Goal: Task Accomplishment & Management: Manage account settings

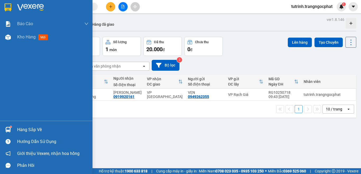
click at [22, 129] on div "Hàng sắp về" at bounding box center [52, 129] width 71 height 8
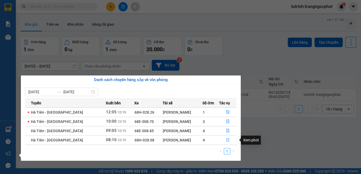
click at [223, 139] on button "button" at bounding box center [227, 140] width 17 height 8
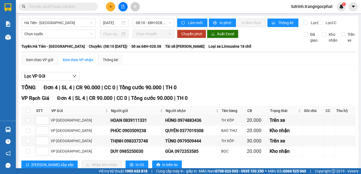
scroll to position [20, 0]
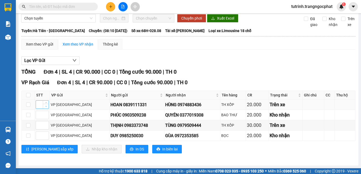
type input "1"
click at [48, 105] on span "Decrease Value" at bounding box center [46, 106] width 6 height 5
click at [27, 104] on input "checkbox" at bounding box center [28, 104] width 4 height 4
checkbox input "true"
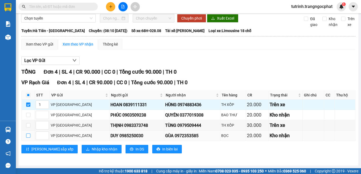
click at [27, 137] on input "checkbox" at bounding box center [28, 135] width 4 height 4
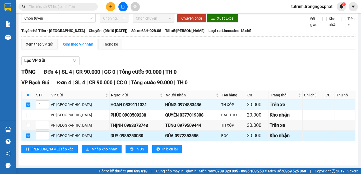
click at [27, 137] on input "checkbox" at bounding box center [28, 135] width 4 height 4
checkbox input "false"
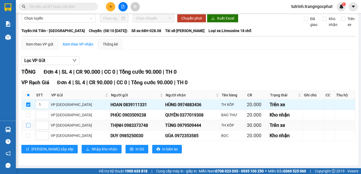
click at [29, 125] on input "checkbox" at bounding box center [28, 125] width 4 height 4
checkbox input "true"
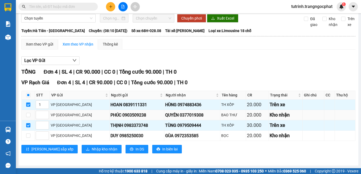
click at [173, 114] on div "QUYÊN 0377019308" at bounding box center [192, 114] width 54 height 7
click at [171, 115] on div "QUYÊN 0377019308" at bounding box center [192, 114] width 54 height 7
copy div "0377019308"
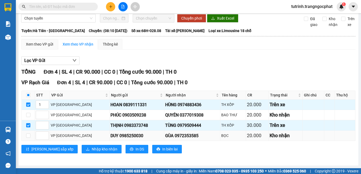
click at [171, 137] on div "GÙA 0972353585" at bounding box center [192, 135] width 54 height 7
copy div "0972353585"
click at [26, 114] on input "checkbox" at bounding box center [28, 115] width 4 height 4
checkbox input "true"
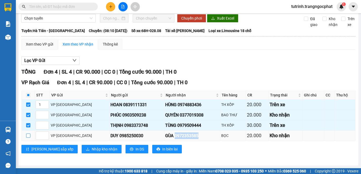
click at [30, 135] on input "checkbox" at bounding box center [28, 135] width 4 height 4
checkbox input "true"
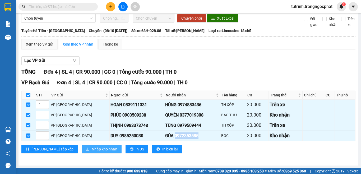
click at [92, 151] on span "Nhập kho nhận" at bounding box center [105, 149] width 26 height 6
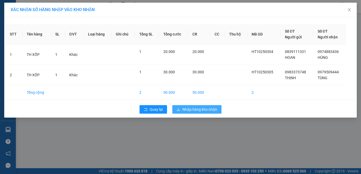
click at [187, 108] on span "Nhập hàng kho nhận" at bounding box center [199, 109] width 35 height 6
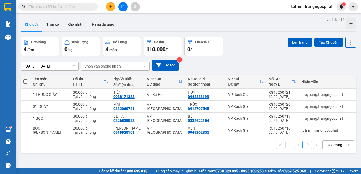
click at [37, 11] on div "Kết quả tìm kiếm ( 0 ) Bộ lọc No Data" at bounding box center [51, 6] width 103 height 9
click at [43, 5] on input "text" at bounding box center [60, 7] width 62 height 6
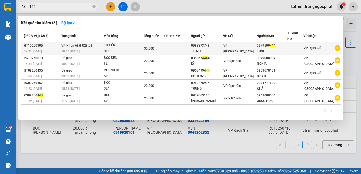
type input "444"
click at [141, 44] on div "TH XỐP" at bounding box center [124, 46] width 40 height 6
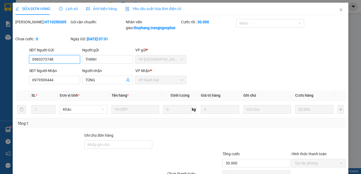
type input "0983373748"
type input "THỊNH"
type input "0979509444"
type input "TÙNG"
type input "30.000"
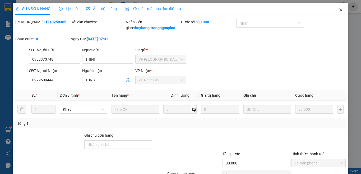
click at [339, 11] on icon "close" at bounding box center [341, 10] width 4 height 4
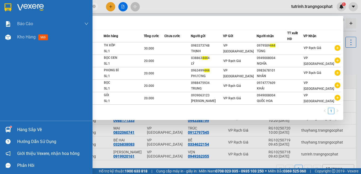
drag, startPoint x: 42, startPoint y: 6, endPoint x: 0, endPoint y: 12, distance: 42.4
click at [0, 12] on section "Kết quả tìm kiếm ( 5 ) Bộ lọc Mã ĐH Trạng thái Món hàng Tổng cước Chưa cước Ngư…" at bounding box center [180, 87] width 361 height 174
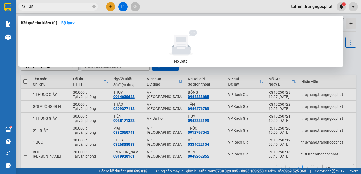
type input "3"
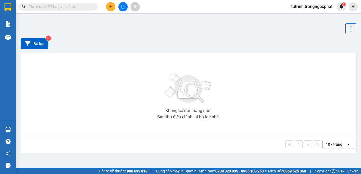
click at [80, 4] on input "text" at bounding box center [60, 7] width 62 height 6
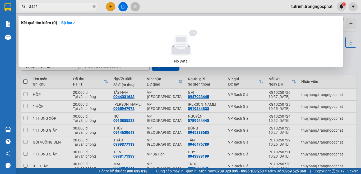
type input "3445"
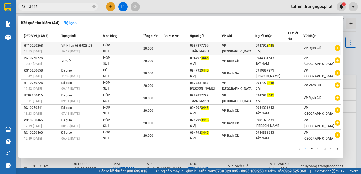
click at [203, 47] on div "0987877799" at bounding box center [206, 46] width 32 height 6
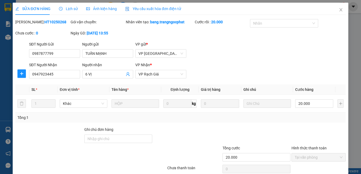
type input "0987877799"
type input "TUẤN MẠNH"
type input "0947923445"
type input "6 VỊ"
type input "20.000"
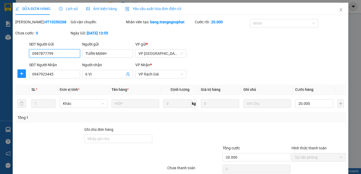
scroll to position [39, 0]
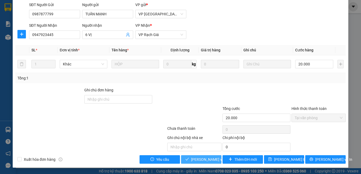
click at [207, 160] on span "Lưu và Giao hàng" at bounding box center [216, 159] width 51 height 6
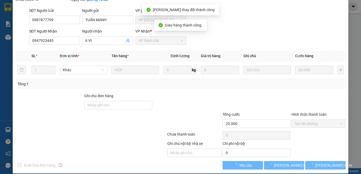
scroll to position [45, 0]
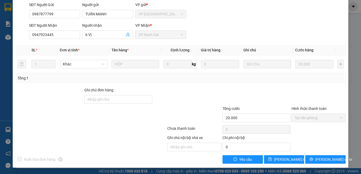
click at [309, 14] on div "SĐT Người Gửi 0987877799 Người gửi TUẤN MẠNH VP gửi * VP Hà Tiên" at bounding box center [187, 11] width 319 height 18
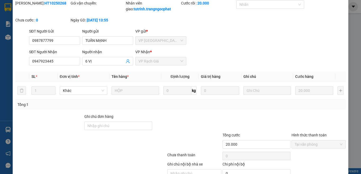
scroll to position [0, 0]
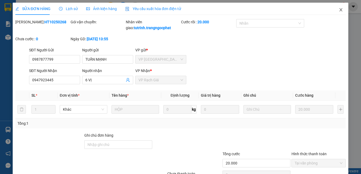
click at [339, 10] on icon "close" at bounding box center [341, 10] width 4 height 4
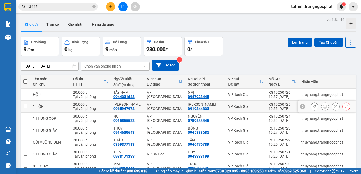
scroll to position [49, 0]
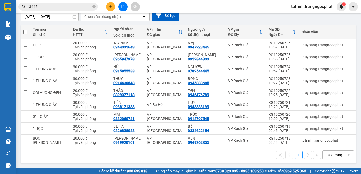
drag, startPoint x: 330, startPoint y: 148, endPoint x: 330, endPoint y: 157, distance: 9.5
click at [330, 148] on div "1 10 / trang open" at bounding box center [189, 154] width 336 height 17
click at [331, 157] on div "10 / trang" at bounding box center [335, 154] width 24 height 8
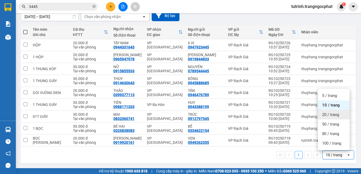
click at [331, 114] on span "20 / trang" at bounding box center [330, 114] width 17 height 5
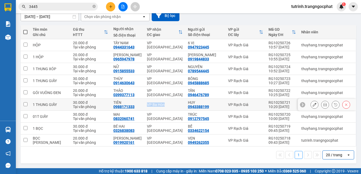
drag, startPoint x: 143, startPoint y: 103, endPoint x: 168, endPoint y: 102, distance: 24.3
click at [168, 102] on td "VP Ba Hòn" at bounding box center [164, 105] width 41 height 12
checkbox input "true"
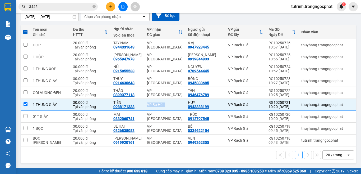
click at [25, 32] on span at bounding box center [25, 32] width 4 height 4
click at [25, 29] on input "checkbox" at bounding box center [25, 29] width 0 height 0
checkbox input "true"
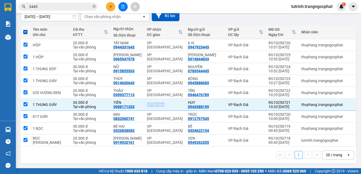
checkbox input "true"
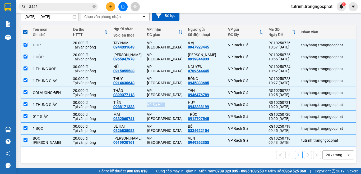
scroll to position [23, 0]
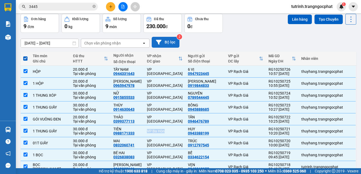
click at [172, 40] on button "Bộ lọc" at bounding box center [166, 42] width 28 height 11
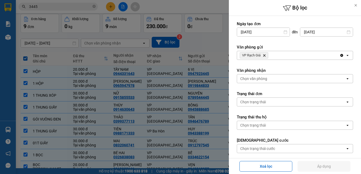
click at [224, 43] on div at bounding box center [180, 87] width 361 height 174
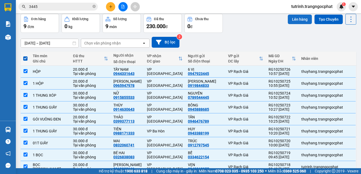
click at [297, 20] on button "Lên hàng" at bounding box center [300, 20] width 24 height 10
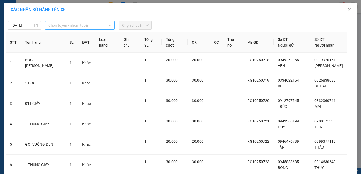
click at [95, 26] on span "Chọn tuyến - nhóm tuyến" at bounding box center [79, 25] width 63 height 8
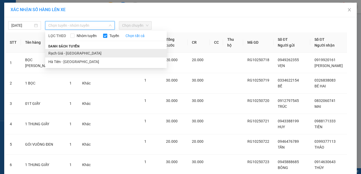
click at [76, 54] on li "Rạch Giá - [GEOGRAPHIC_DATA]" at bounding box center [106, 53] width 122 height 8
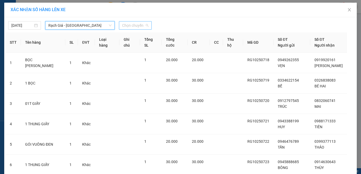
click at [133, 26] on span "Chọn chuyến" at bounding box center [135, 25] width 26 height 8
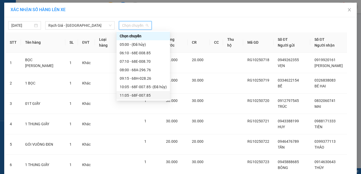
click at [137, 96] on div "11:05 - 68F-007.85" at bounding box center [143, 95] width 47 height 6
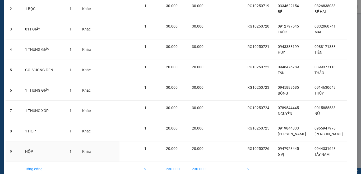
scroll to position [104, 0]
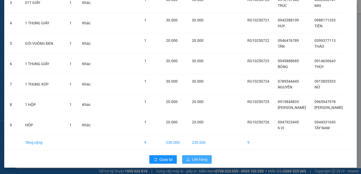
click at [199, 161] on span "Lên hàng" at bounding box center [199, 159] width 15 height 6
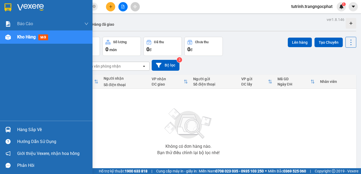
click at [27, 129] on div "Hàng sắp về" at bounding box center [52, 129] width 71 height 8
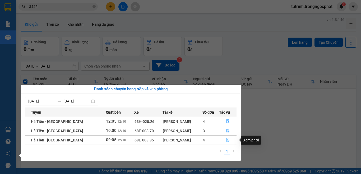
click at [227, 142] on span "file-done" at bounding box center [228, 140] width 4 height 4
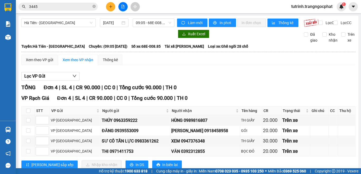
scroll to position [20, 0]
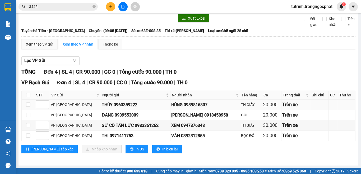
click at [187, 105] on div "HÙNG 0989816807" at bounding box center [205, 104] width 68 height 7
copy div "0989816807"
click at [188, 115] on div "MINH ANH 0918458958" at bounding box center [205, 114] width 68 height 7
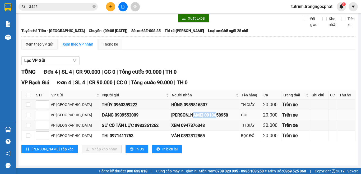
copy div "0918458958"
click at [179, 126] on div "XEM 0947376348" at bounding box center [205, 125] width 68 height 7
copy div "0947376348"
click at [181, 136] on div "VĂN 0392312855" at bounding box center [205, 135] width 68 height 7
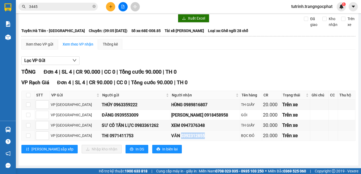
click at [181, 136] on div "VĂN 0392312855" at bounding box center [205, 135] width 68 height 7
copy div "0392312855"
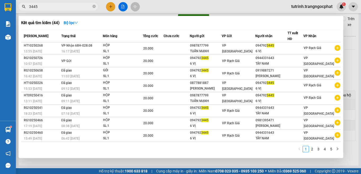
drag, startPoint x: 71, startPoint y: 7, endPoint x: 0, endPoint y: 10, distance: 70.9
click at [0, 10] on section "Kết quả tìm kiếm ( 44 ) Bộ lọc Mã ĐH Trạng thái Món hàng Tổng cước Chưa cước Ng…" at bounding box center [180, 87] width 361 height 174
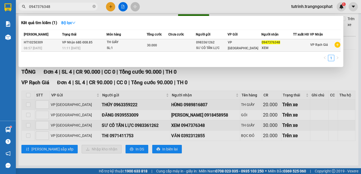
type input "0947376348"
click at [125, 43] on div "TH GIẤY" at bounding box center [127, 42] width 40 height 6
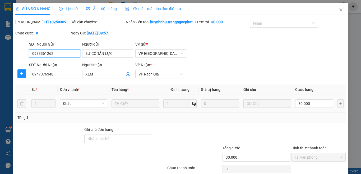
type input "0983361262"
type input "SƯ CÔ TẤN LỰC"
type input "0947376348"
type input "XEM"
type input "30.000"
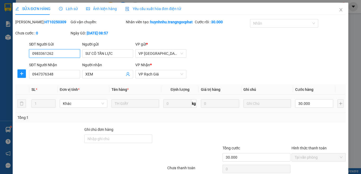
scroll to position [45, 0]
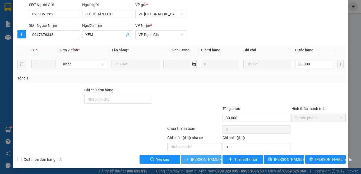
click at [201, 155] on button "Lưu và Giao hàng" at bounding box center [201, 159] width 40 height 8
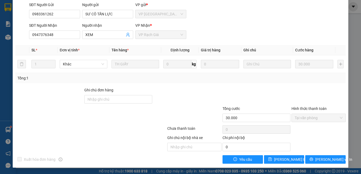
scroll to position [0, 0]
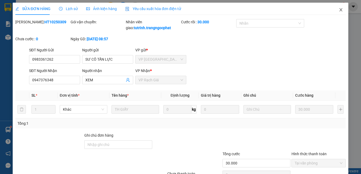
click at [336, 6] on span "Close" at bounding box center [340, 10] width 15 height 15
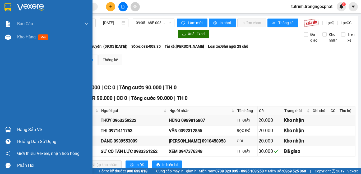
click at [30, 126] on div "Hàng sắp về" at bounding box center [52, 129] width 71 height 8
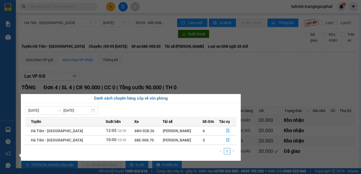
drag, startPoint x: 194, startPoint y: 75, endPoint x: 186, endPoint y: 75, distance: 8.2
click at [193, 75] on section "Kết quả tìm kiếm ( 0 ) Bộ lọc No Data tutrinh.trangngocphat 1 Báo cáo Doanh số …" at bounding box center [180, 87] width 361 height 174
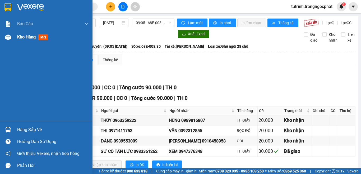
click at [40, 42] on div "Kho hàng mới" at bounding box center [52, 36] width 71 height 13
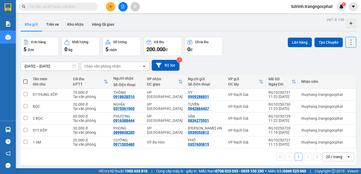
click at [26, 81] on span at bounding box center [25, 81] width 4 height 4
click at [25, 79] on input "checkbox" at bounding box center [25, 79] width 0 height 0
checkbox input "true"
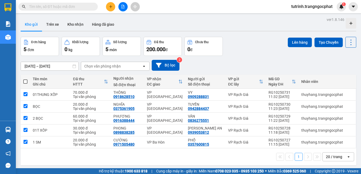
checkbox input "true"
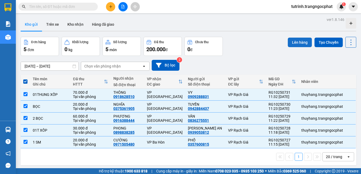
click at [300, 42] on button "Lên hàng" at bounding box center [300, 43] width 24 height 10
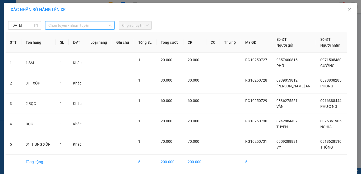
click at [87, 27] on span "Chọn tuyến - nhóm tuyến" at bounding box center [79, 25] width 63 height 8
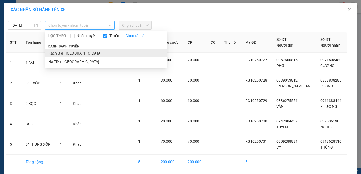
click at [77, 52] on li "Rạch Giá - Hà Tiên" at bounding box center [106, 53] width 122 height 8
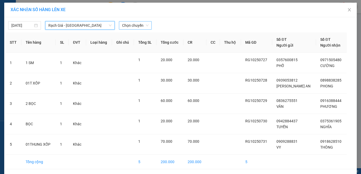
click at [129, 24] on span "Chọn chuyến" at bounding box center [135, 25] width 26 height 8
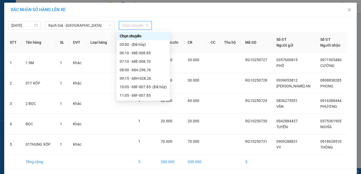
scroll to position [26, 0]
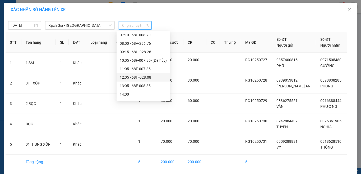
click at [137, 75] on div "12:05 - 68H-028.08" at bounding box center [143, 77] width 47 height 6
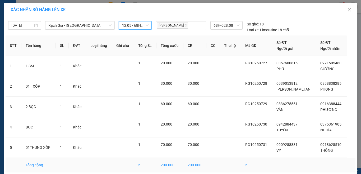
scroll to position [22, 0]
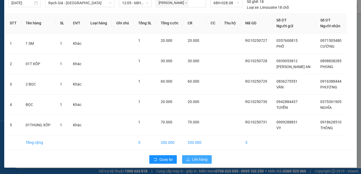
click at [188, 158] on icon "upload" at bounding box center [188, 159] width 4 height 4
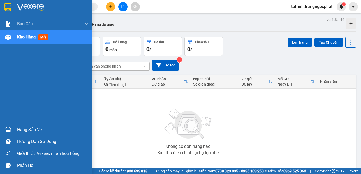
click at [24, 128] on div "Hàng sắp về" at bounding box center [52, 129] width 71 height 8
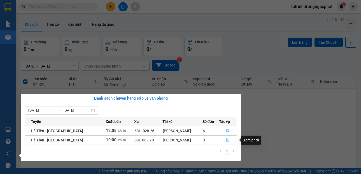
click at [226, 139] on icon "file-done" at bounding box center [228, 140] width 4 height 4
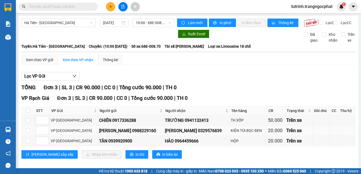
click at [175, 136] on td "KHÁNH VŨ 0329576839" at bounding box center [197, 130] width 66 height 10
copy div "0329576839"
click at [166, 144] on div "HẢO 0964459666" at bounding box center [197, 140] width 64 height 7
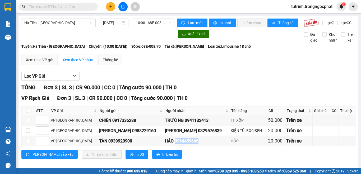
copy div "0964459666"
click at [29, 113] on input "checkbox" at bounding box center [28, 110] width 4 height 4
checkbox input "true"
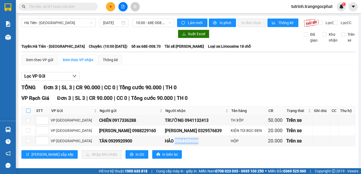
checkbox input "true"
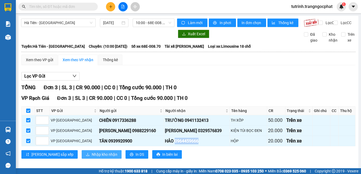
click at [92, 157] on span "Nhập kho nhận" at bounding box center [105, 154] width 26 height 6
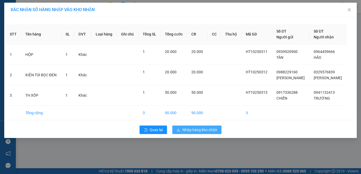
click at [210, 128] on span "Nhập hàng kho nhận" at bounding box center [199, 130] width 35 height 6
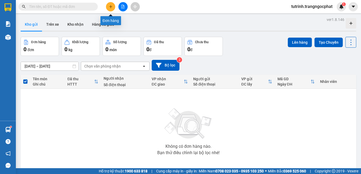
click at [109, 8] on icon "plus" at bounding box center [111, 7] width 4 height 4
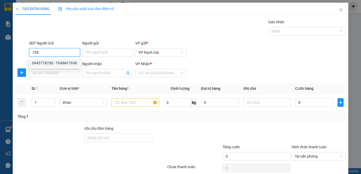
click at [64, 63] on div "0943778730 - THÀNH THÁI" at bounding box center [54, 63] width 45 height 6
type input "0943778730"
type input "THÀNH THÁI"
type input "0365542558"
type input "NGOAN"
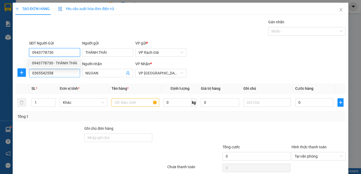
type input "20.000"
type input "0943778730"
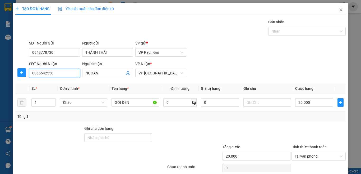
drag, startPoint x: 62, startPoint y: 72, endPoint x: 0, endPoint y: 73, distance: 62.4
click at [0, 73] on div "TẠO ĐƠN HÀNG Yêu cầu xuất hóa đơn điện tử Transit Pickup Surcharge Ids Transit …" at bounding box center [180, 87] width 361 height 174
type input "0"
click at [72, 85] on div "0949008004 - QUỐC HOA" at bounding box center [54, 84] width 44 height 6
type input "0949008004"
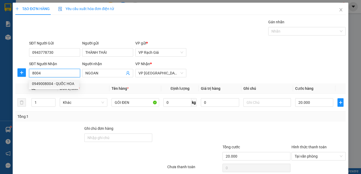
type input "QUỐC HOA"
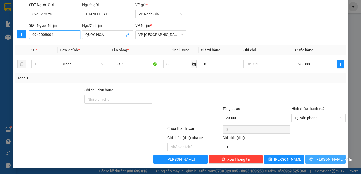
type input "0949008004"
click at [313, 159] on icon "printer" at bounding box center [311, 159] width 4 height 4
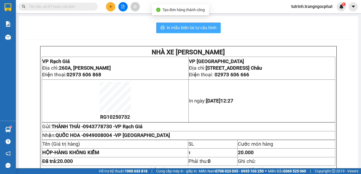
click at [194, 28] on span "In mẫu biên lai tự cấu hình" at bounding box center [192, 27] width 50 height 7
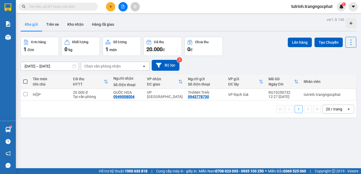
click at [283, 92] on div "ver 1.8.146 Kho gửi Trên xe Kho nhận Hàng đã giao Đơn hàng 1 đơn Khối lượng 0 k…" at bounding box center [188, 103] width 340 height 174
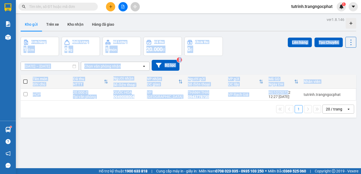
click at [113, 6] on button at bounding box center [110, 6] width 9 height 9
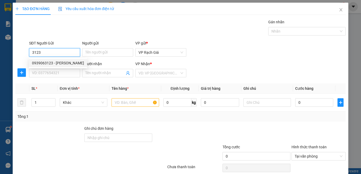
click at [61, 64] on div "0939063123 - HÙNG PHONG" at bounding box center [58, 63] width 52 height 6
type input "0939063123"
type input "[PERSON_NAME]"
type input "0989809808"
type input "ĐỨC NGUYÊN"
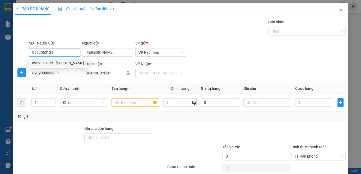
type input "20.000"
type input "0939063123"
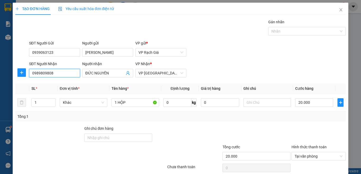
drag, startPoint x: 61, startPoint y: 72, endPoint x: 0, endPoint y: 67, distance: 60.9
click at [0, 67] on div "TẠO ĐƠN HÀNG Yêu cầu xuất hóa đơn điện tử Transit Pickup Surcharge Ids Transit …" at bounding box center [180, 87] width 361 height 174
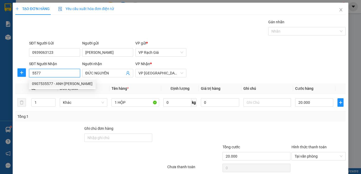
click at [64, 83] on div "0907535577 - ANH VY" at bounding box center [62, 84] width 61 height 6
type input "0907535577"
type input "ANH VY"
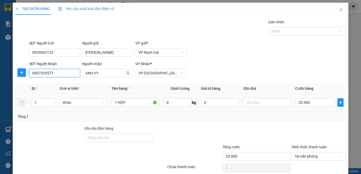
scroll to position [38, 0]
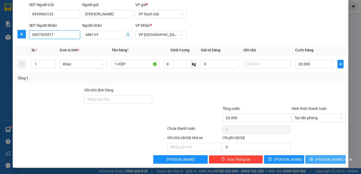
type input "0907535577"
click at [327, 159] on span "Lưu và In" at bounding box center [333, 159] width 37 height 6
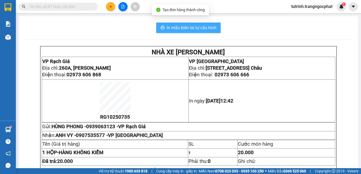
click at [203, 29] on span "In mẫu biên lai tự cấu hình" at bounding box center [192, 27] width 50 height 7
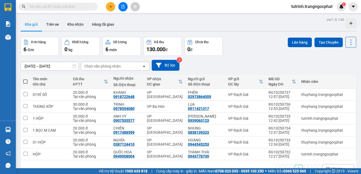
click at [274, 39] on div "Đơn hàng 6 đơn Khối lượng 0 kg Số lượng 6 món Đã thu 130.000 đ Chưa thu 0 đ Lên…" at bounding box center [189, 46] width 336 height 19
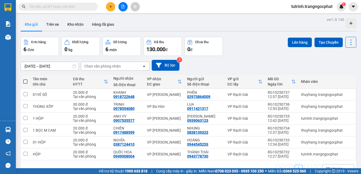
scroll to position [24, 0]
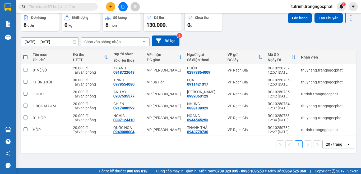
click at [23, 56] on th at bounding box center [26, 57] width 10 height 14
click at [26, 58] on span at bounding box center [25, 57] width 4 height 4
click at [25, 54] on input "checkbox" at bounding box center [25, 54] width 0 height 0
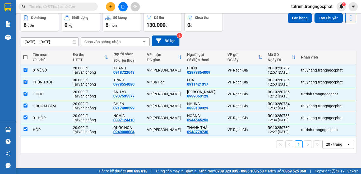
checkbox input "true"
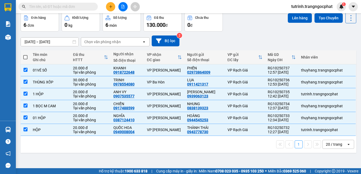
checkbox input "true"
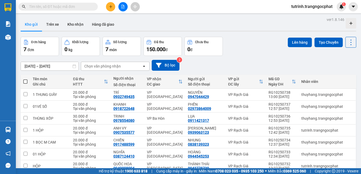
click at [25, 81] on span at bounding box center [25, 81] width 4 height 4
click at [25, 79] on input "checkbox" at bounding box center [25, 79] width 0 height 0
checkbox input "true"
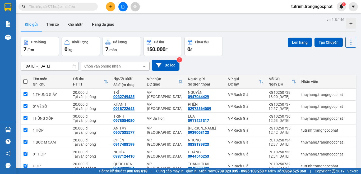
checkbox input "true"
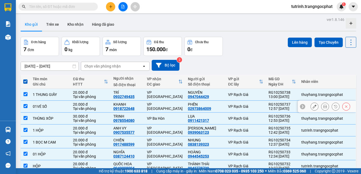
scroll to position [26, 0]
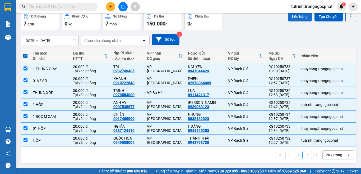
click at [288, 18] on button "Lên hàng" at bounding box center [300, 17] width 24 height 10
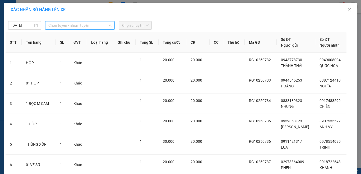
click at [80, 27] on span "Chọn tuyến - nhóm tuyến" at bounding box center [79, 25] width 63 height 8
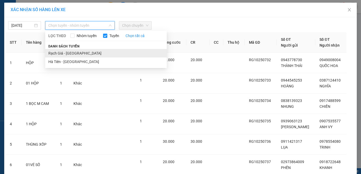
click at [77, 53] on li "Rạch Giá - [GEOGRAPHIC_DATA]" at bounding box center [106, 53] width 122 height 8
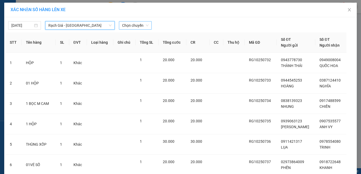
click at [136, 26] on span "Chọn chuyến" at bounding box center [135, 25] width 26 height 8
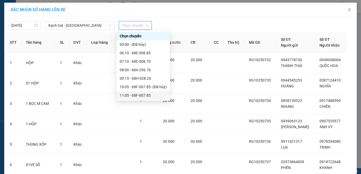
scroll to position [26, 0]
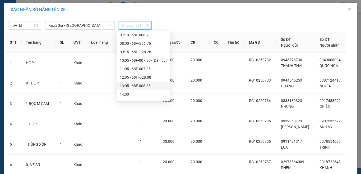
click at [137, 85] on div "13:05 - 68E-008.85" at bounding box center [143, 86] width 47 height 6
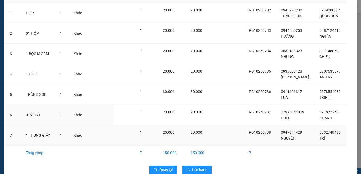
scroll to position [63, 0]
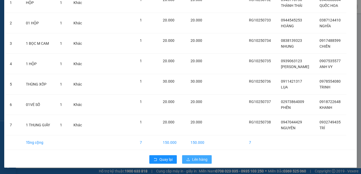
click at [192, 156] on button "Lên hàng" at bounding box center [197, 159] width 30 height 8
